Goal: Navigation & Orientation: Understand site structure

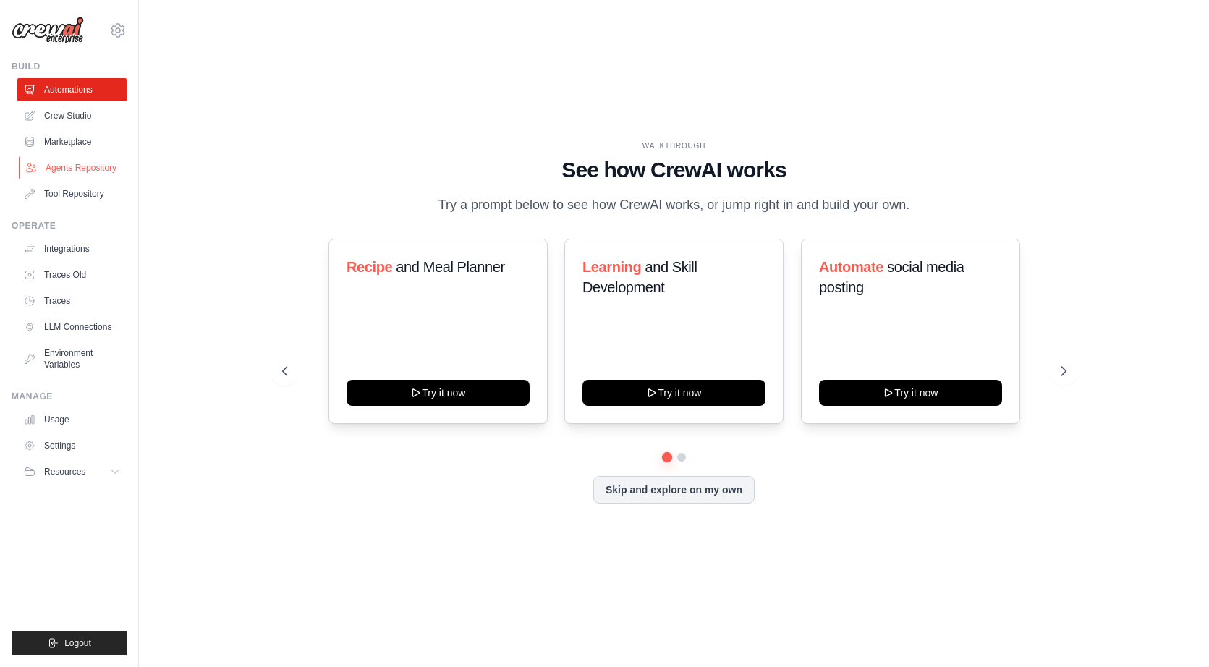
click at [69, 164] on link "Agents Repository" at bounding box center [73, 167] width 109 height 23
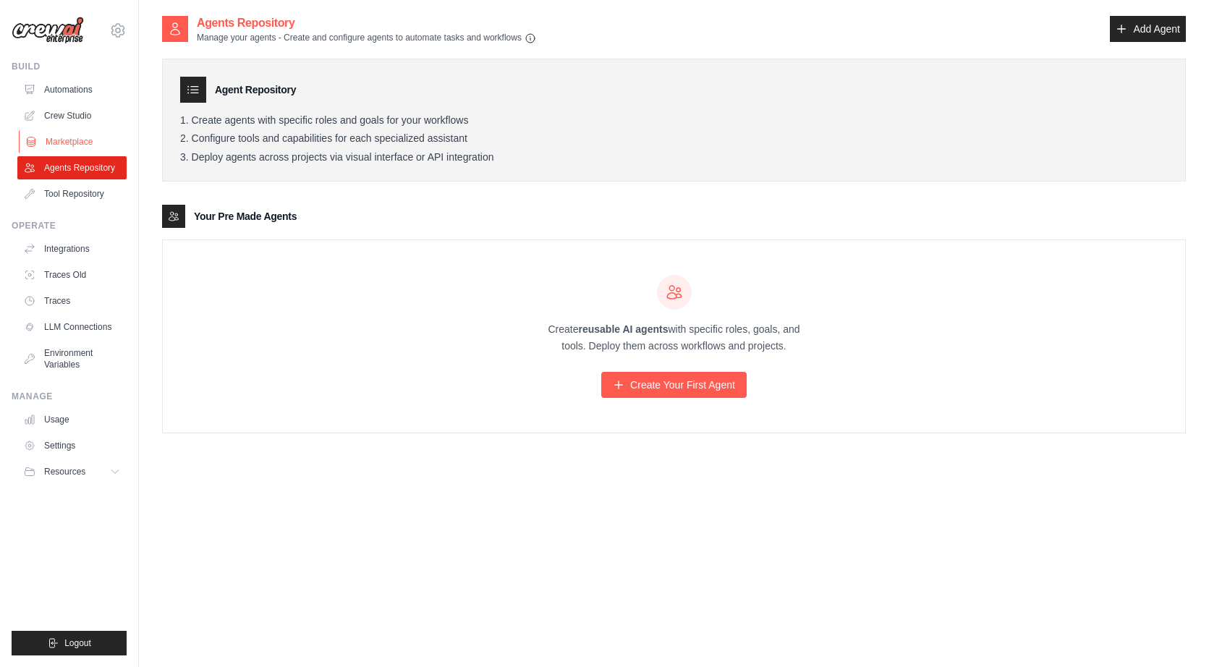
click at [71, 131] on link "Marketplace" at bounding box center [73, 141] width 109 height 23
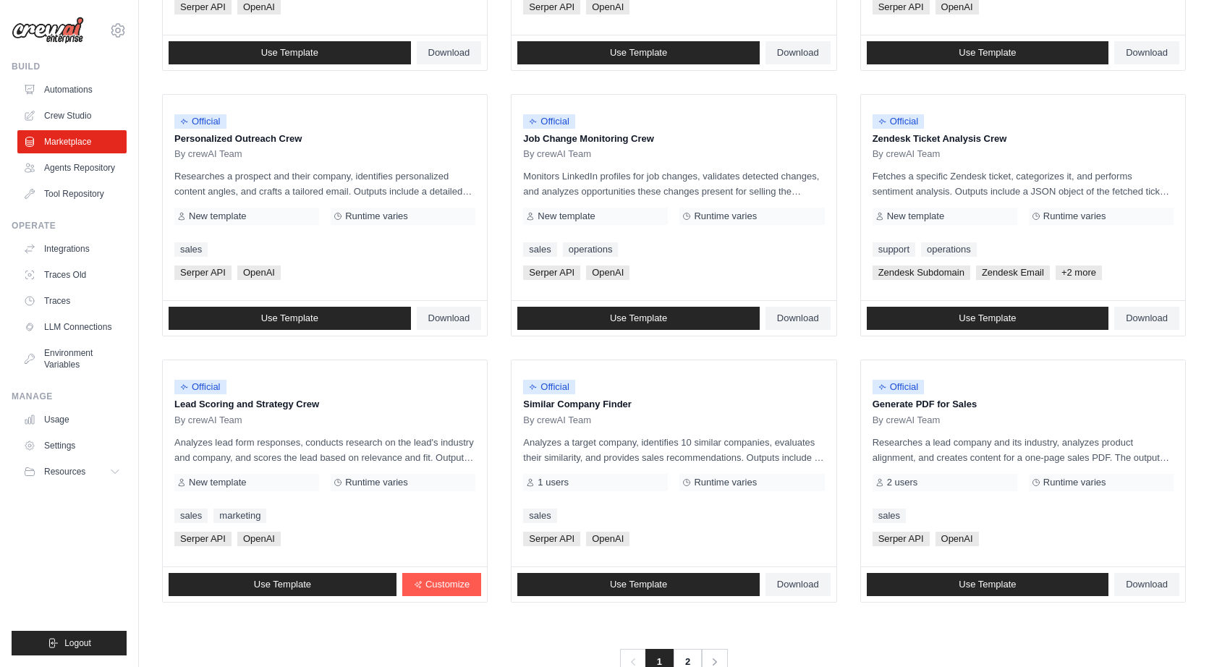
scroll to position [674, 0]
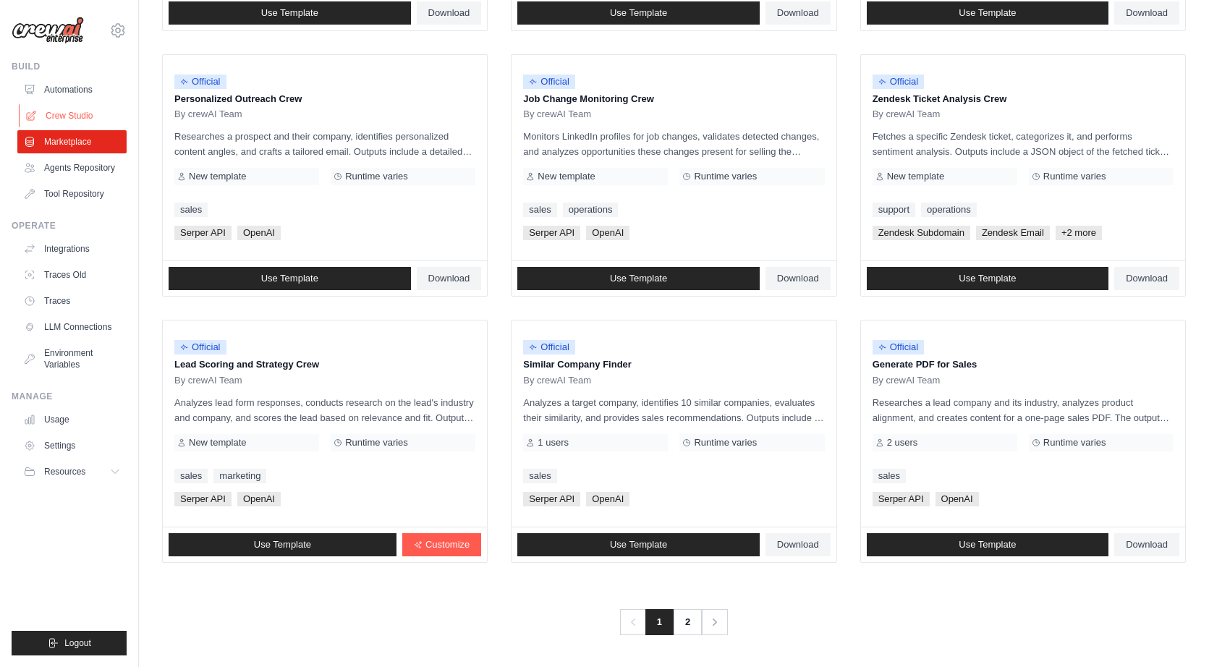
click at [77, 119] on link "Crew Studio" at bounding box center [73, 115] width 109 height 23
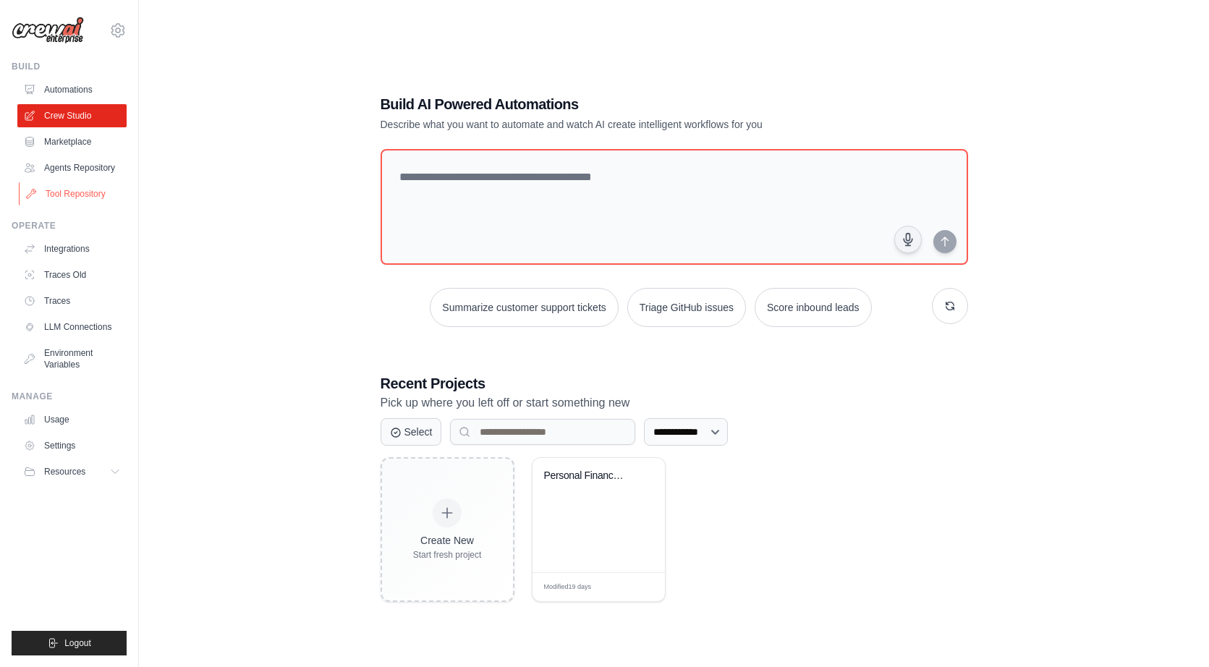
click at [72, 185] on link "Tool Repository" at bounding box center [73, 193] width 109 height 23
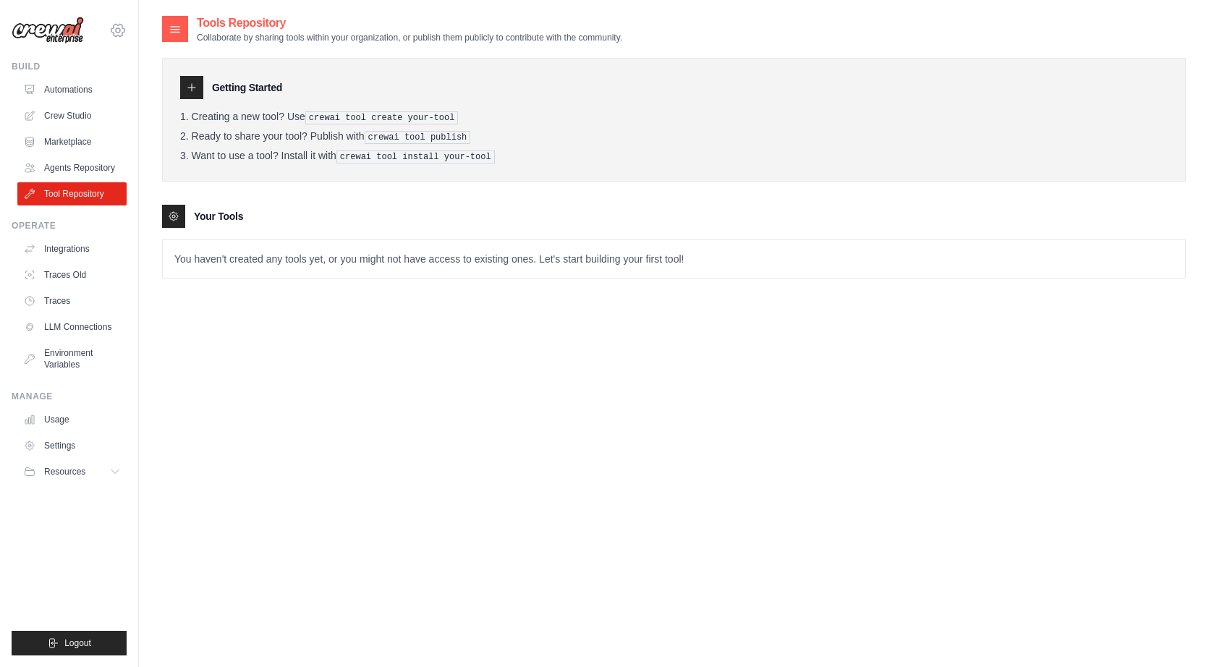
click at [121, 37] on icon at bounding box center [117, 30] width 17 height 17
click at [83, 88] on link "Automations" at bounding box center [73, 89] width 109 height 23
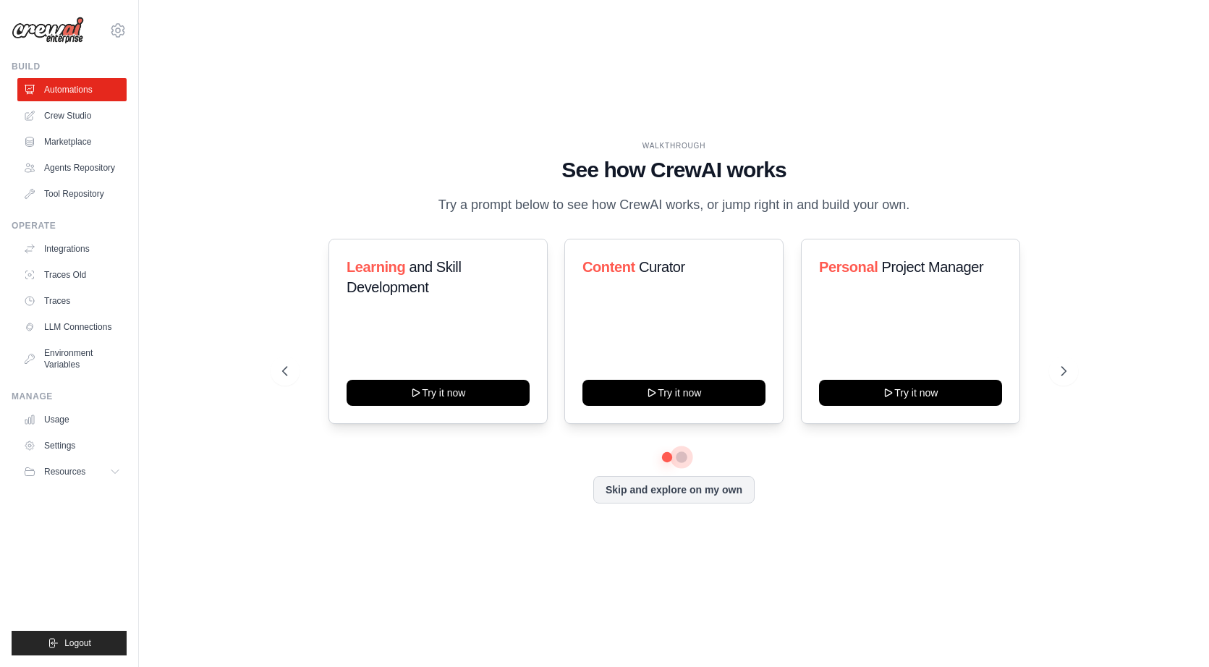
click at [684, 457] on button at bounding box center [682, 458] width 12 height 12
click at [89, 273] on link "Traces Old" at bounding box center [73, 274] width 109 height 23
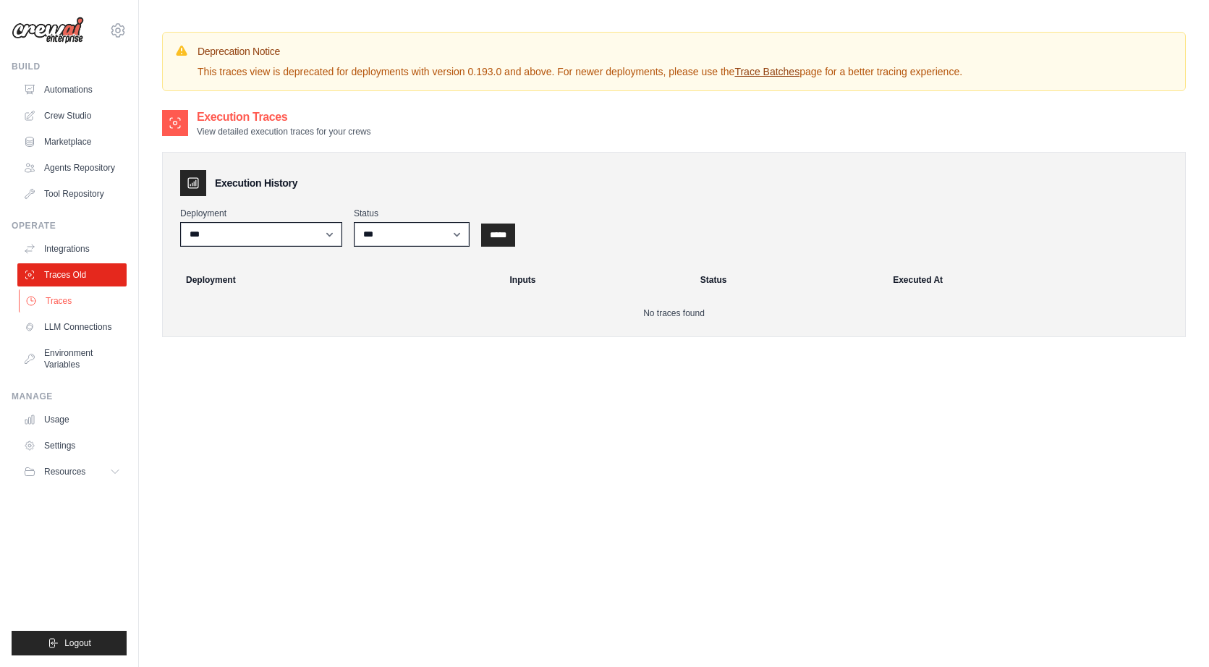
click at [93, 296] on link "Traces" at bounding box center [73, 300] width 109 height 23
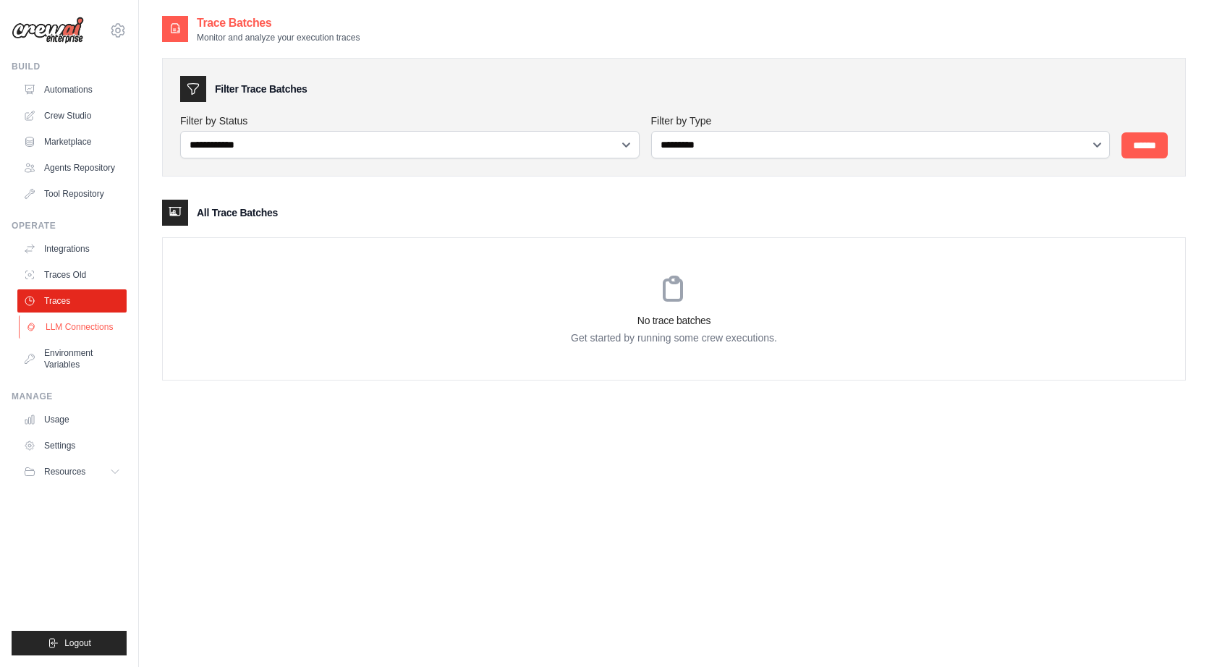
click at [95, 327] on link "LLM Connections" at bounding box center [73, 327] width 109 height 23
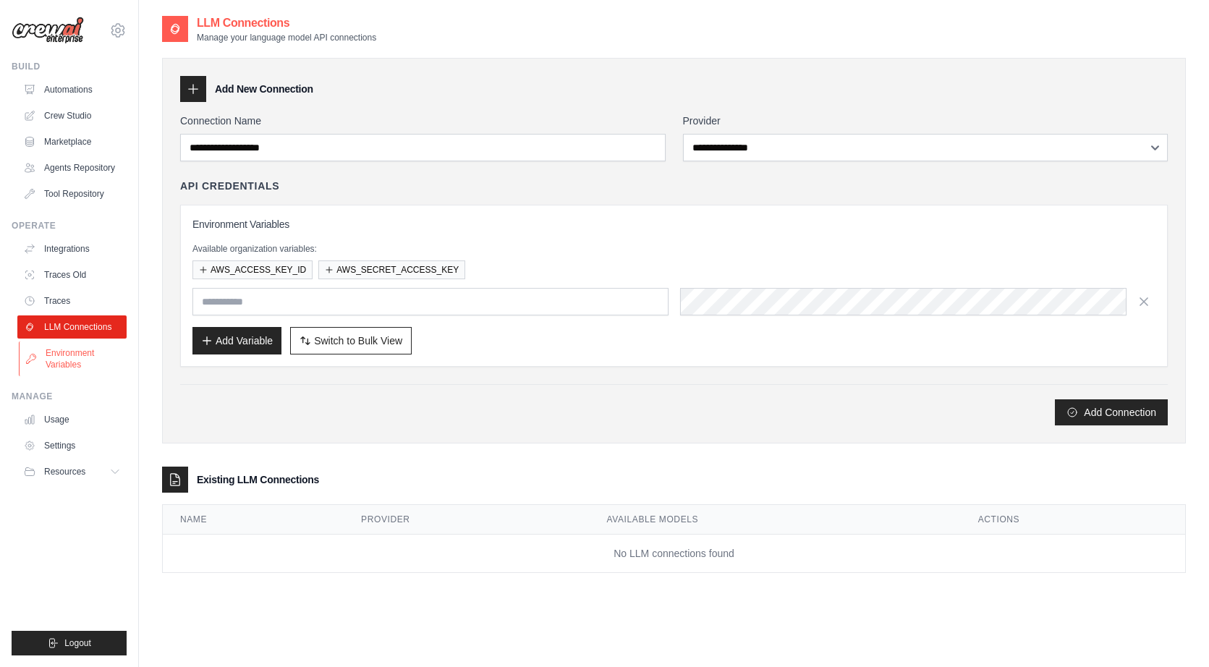
click at [97, 350] on link "Environment Variables" at bounding box center [73, 359] width 109 height 35
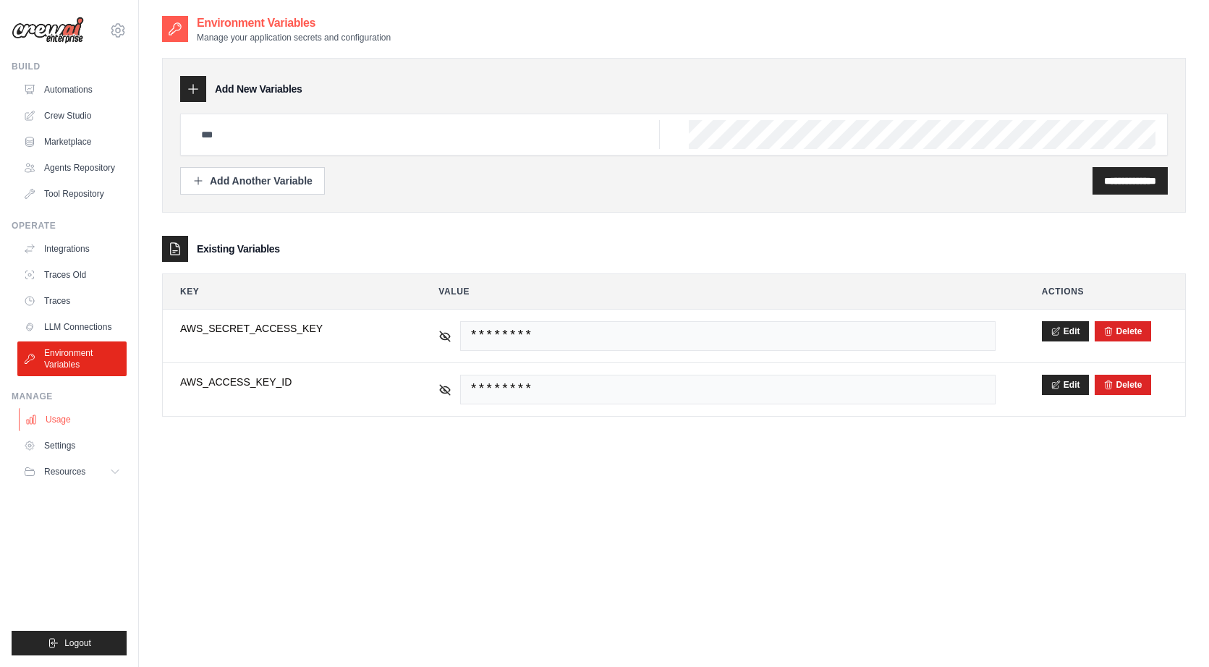
click at [73, 427] on link "Usage" at bounding box center [73, 419] width 109 height 23
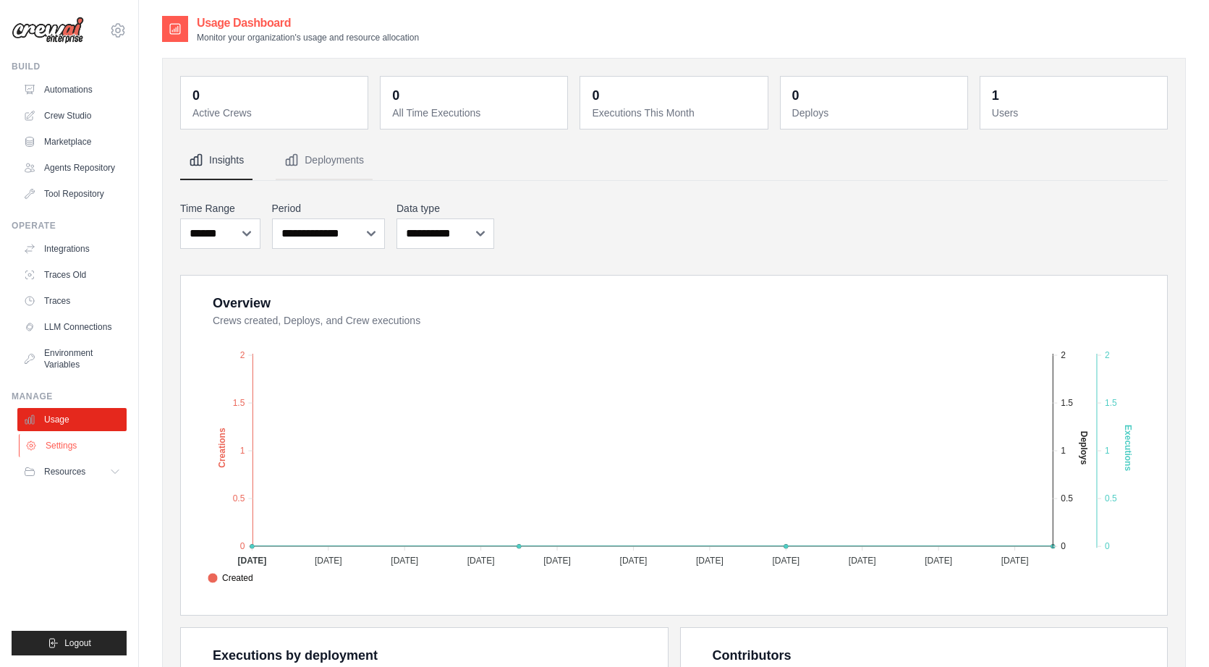
click at [69, 451] on link "Settings" at bounding box center [73, 445] width 109 height 23
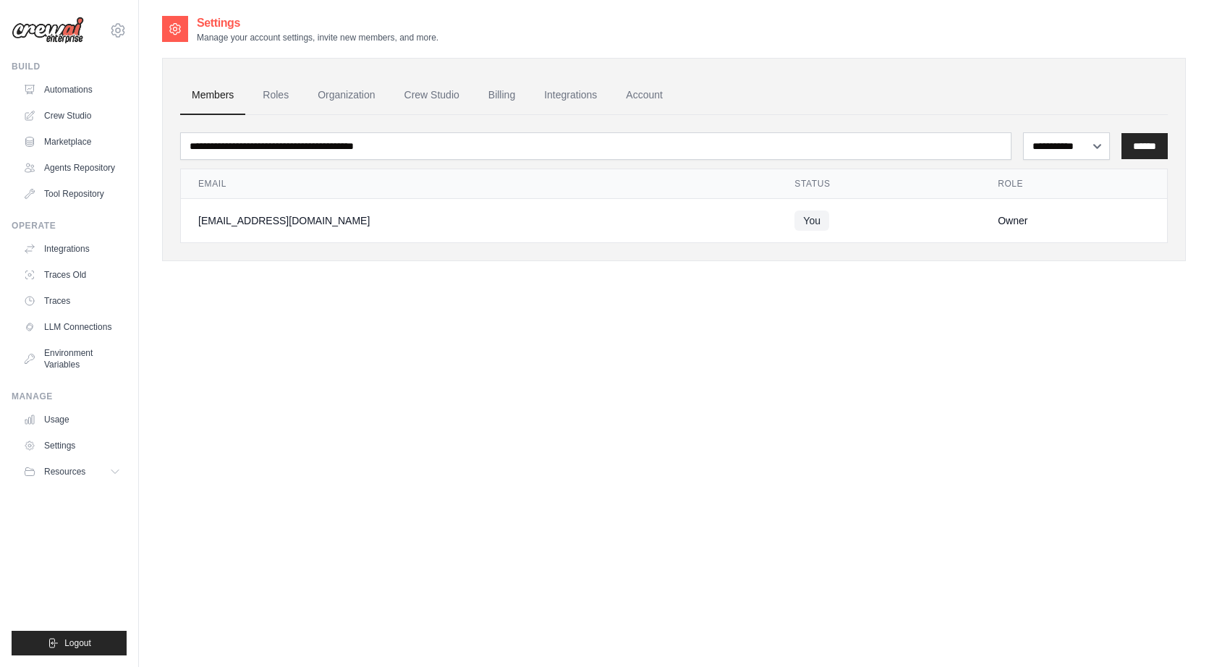
click at [69, 447] on link "Settings" at bounding box center [71, 445] width 109 height 23
click at [432, 98] on link "Crew Studio" at bounding box center [432, 95] width 78 height 39
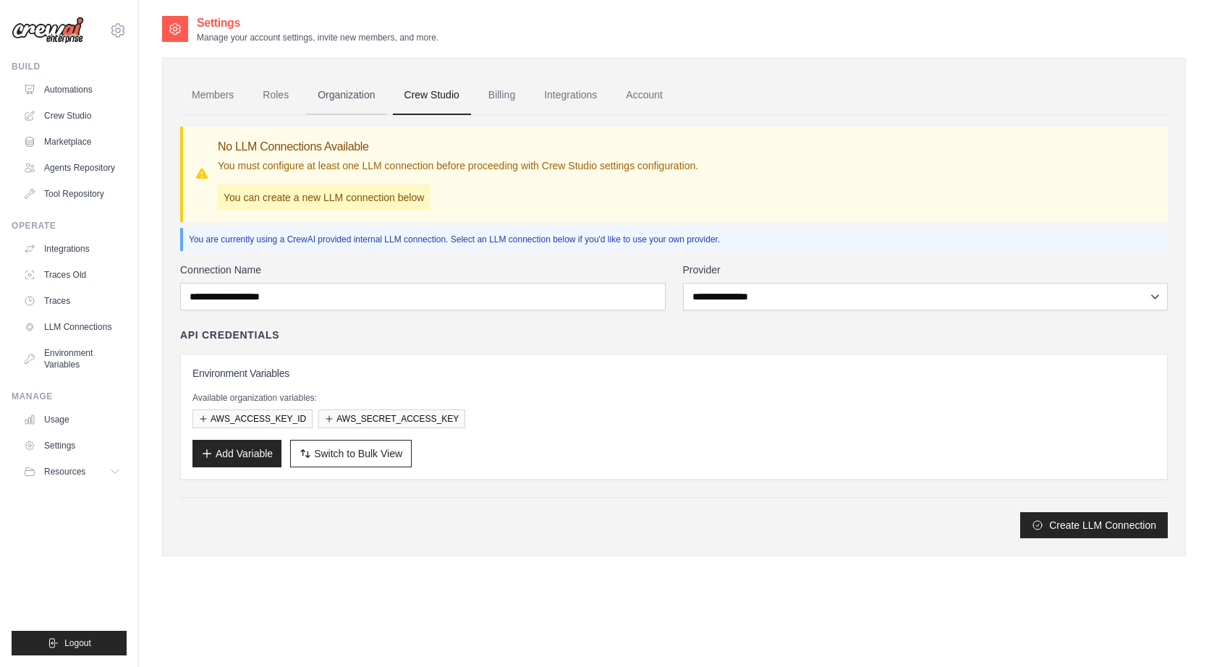
click at [355, 106] on link "Organization" at bounding box center [346, 95] width 80 height 39
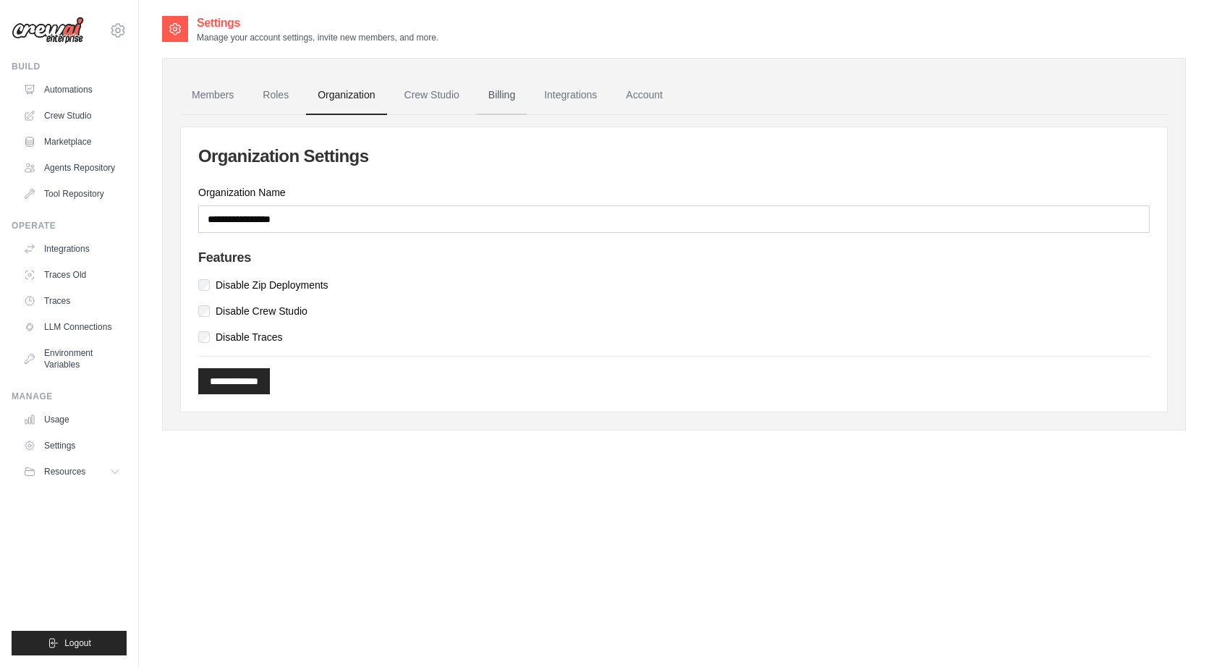
click at [501, 84] on link "Billing" at bounding box center [502, 95] width 50 height 39
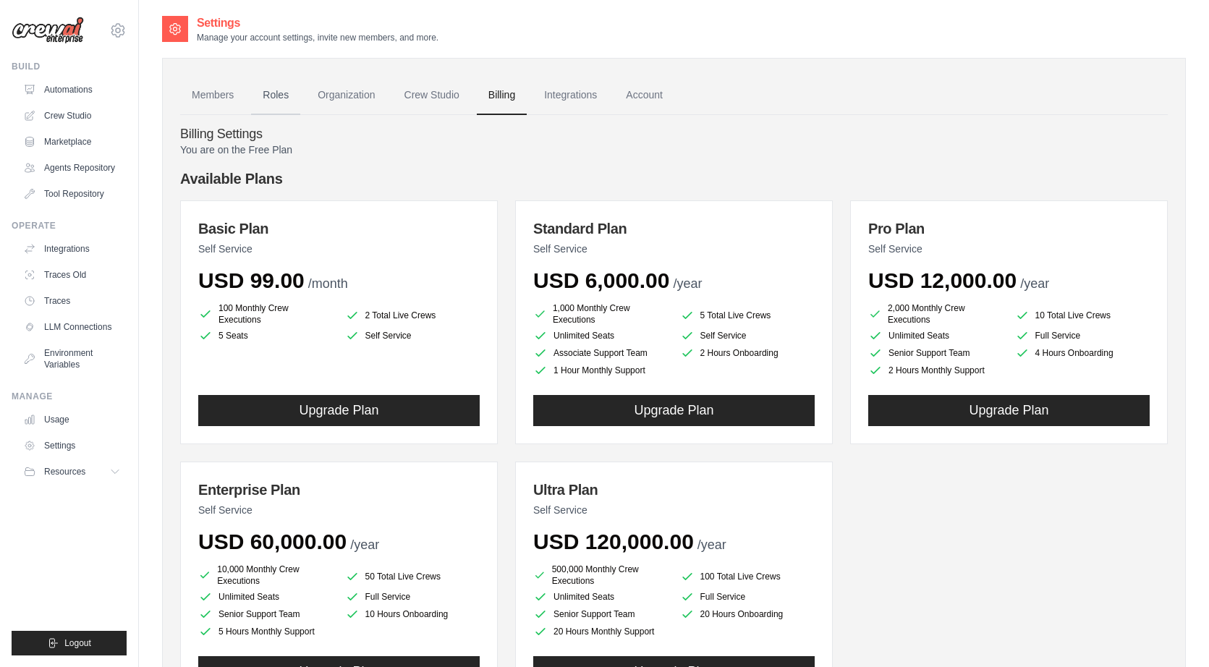
click at [261, 98] on link "Roles" at bounding box center [275, 95] width 49 height 39
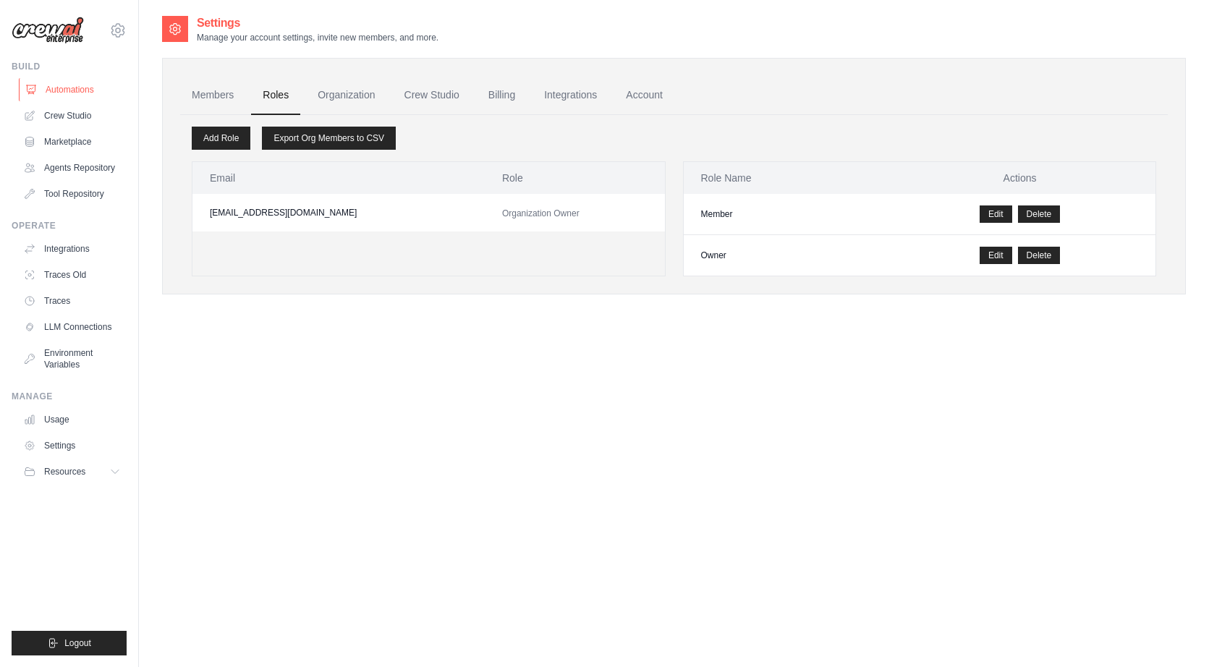
click at [105, 88] on link "Automations" at bounding box center [73, 89] width 109 height 23
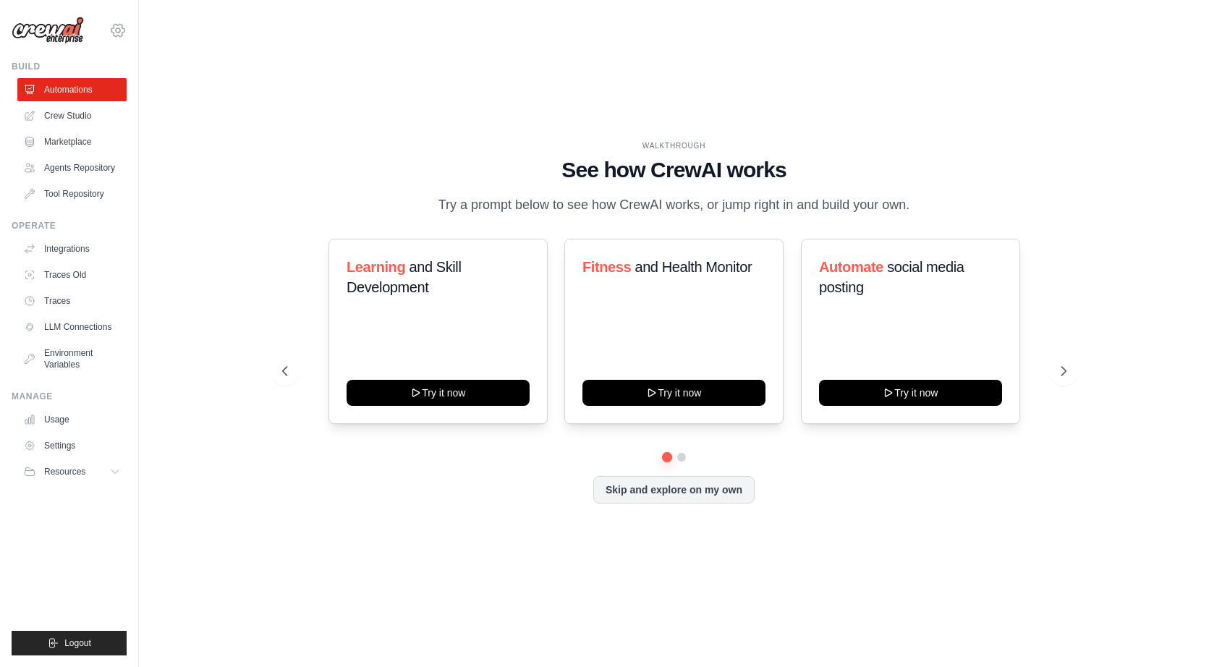
click at [117, 31] on icon at bounding box center [117, 30] width 17 height 17
click at [238, 133] on div "WALKTHROUGH See how CrewAI works Try a prompt below to see how CrewAI works, or…" at bounding box center [674, 333] width 1024 height 638
click at [96, 472] on button "Resources" at bounding box center [73, 471] width 109 height 23
click at [92, 494] on span "Documentation" at bounding box center [80, 497] width 59 height 12
